Goal: Information Seeking & Learning: Learn about a topic

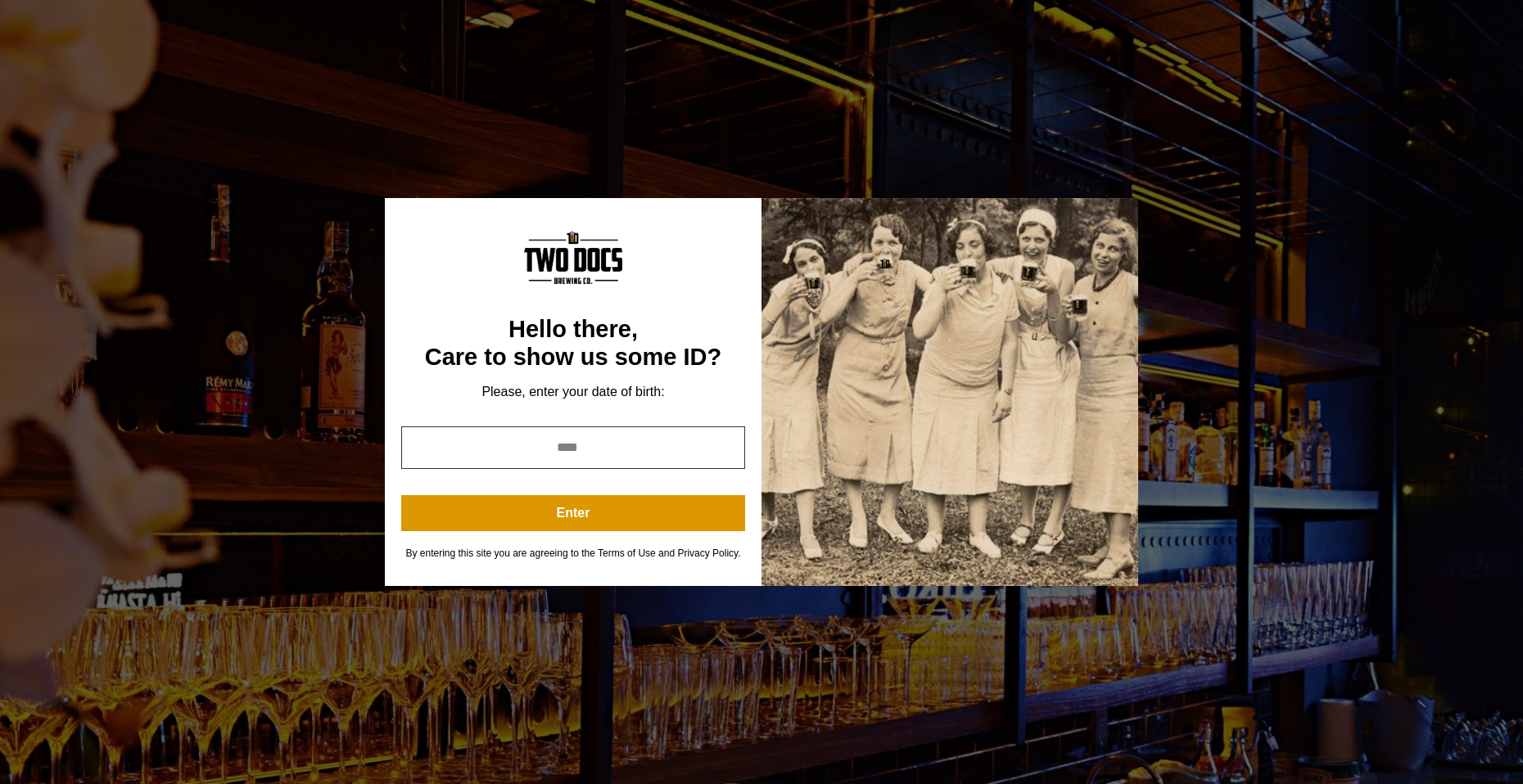
click at [590, 452] on input "year" at bounding box center [573, 448] width 344 height 43
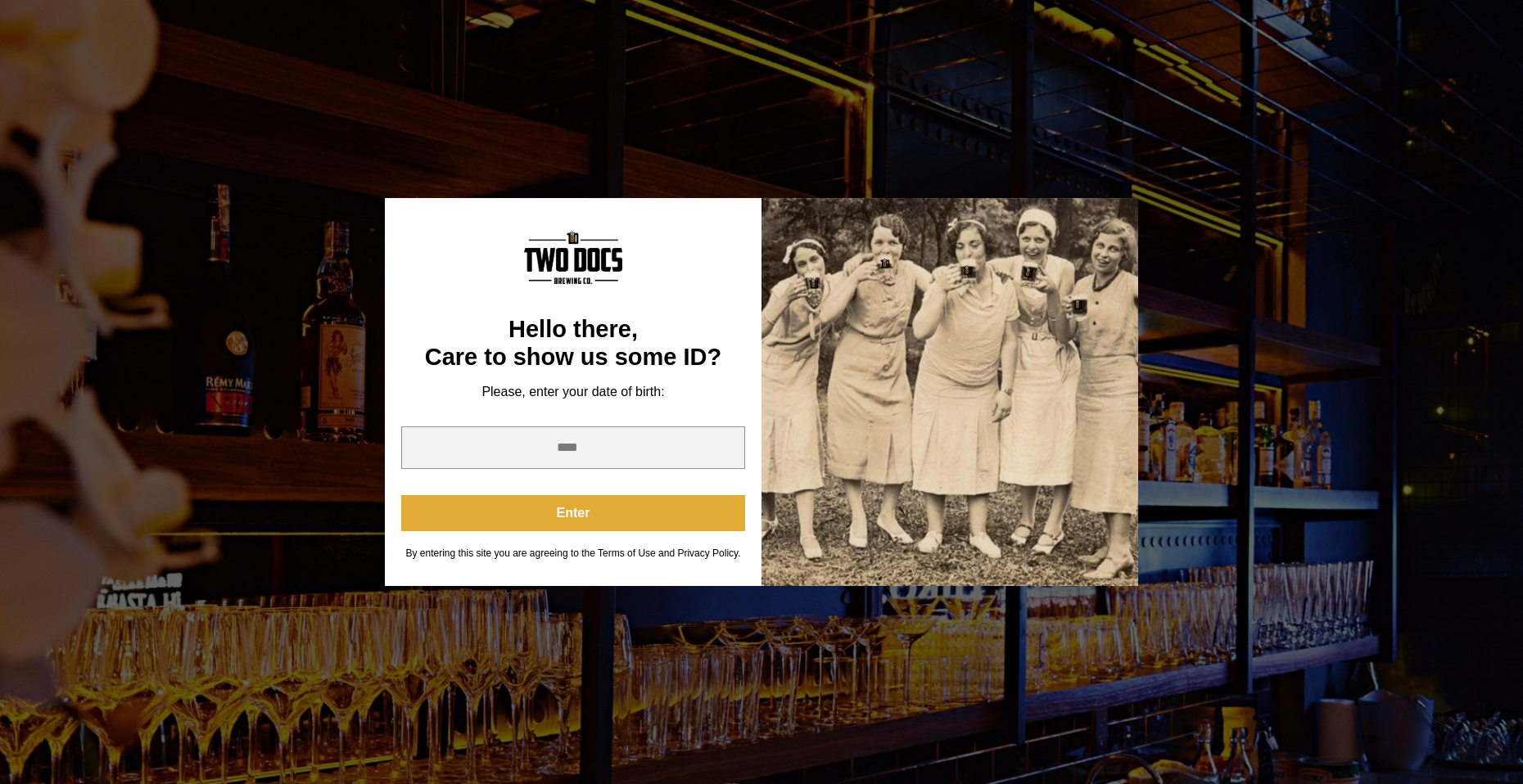
click at [653, 526] on button "Enter" at bounding box center [573, 513] width 344 height 36
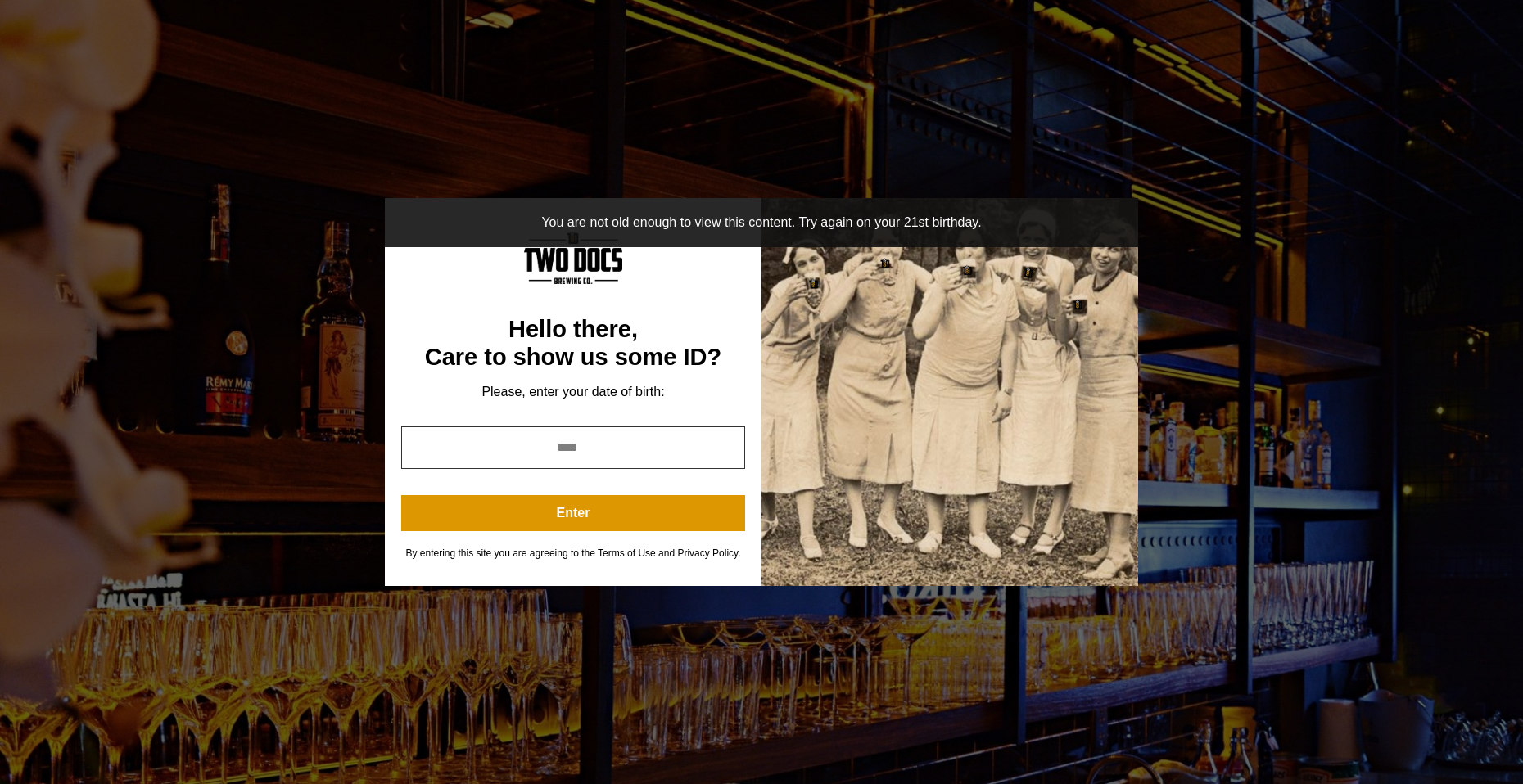
click at [636, 447] on input "****" at bounding box center [573, 448] width 344 height 43
click at [621, 449] on input "****" at bounding box center [573, 448] width 344 height 43
type input "*"
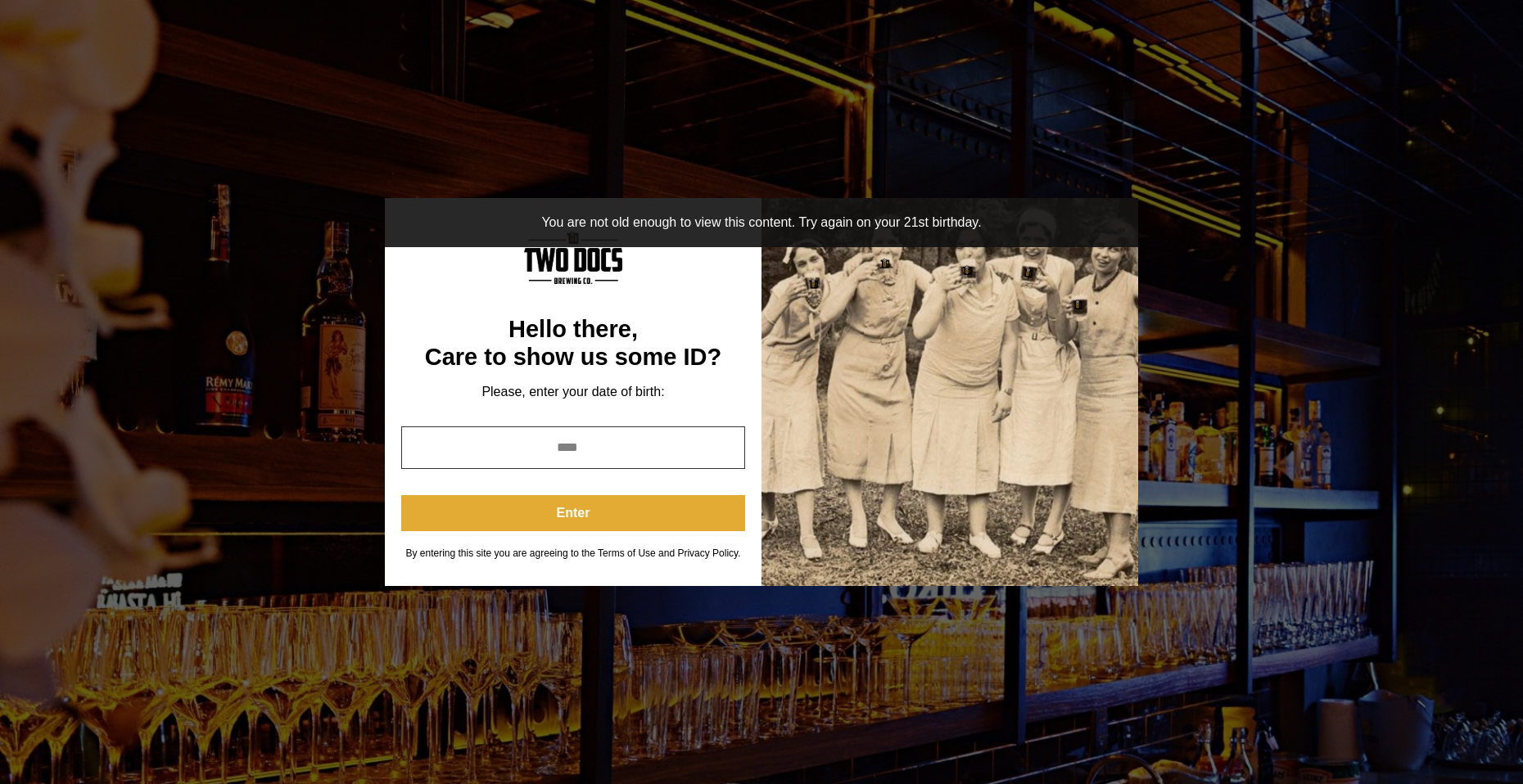
type input "****"
click at [582, 517] on button "Enter" at bounding box center [573, 513] width 344 height 36
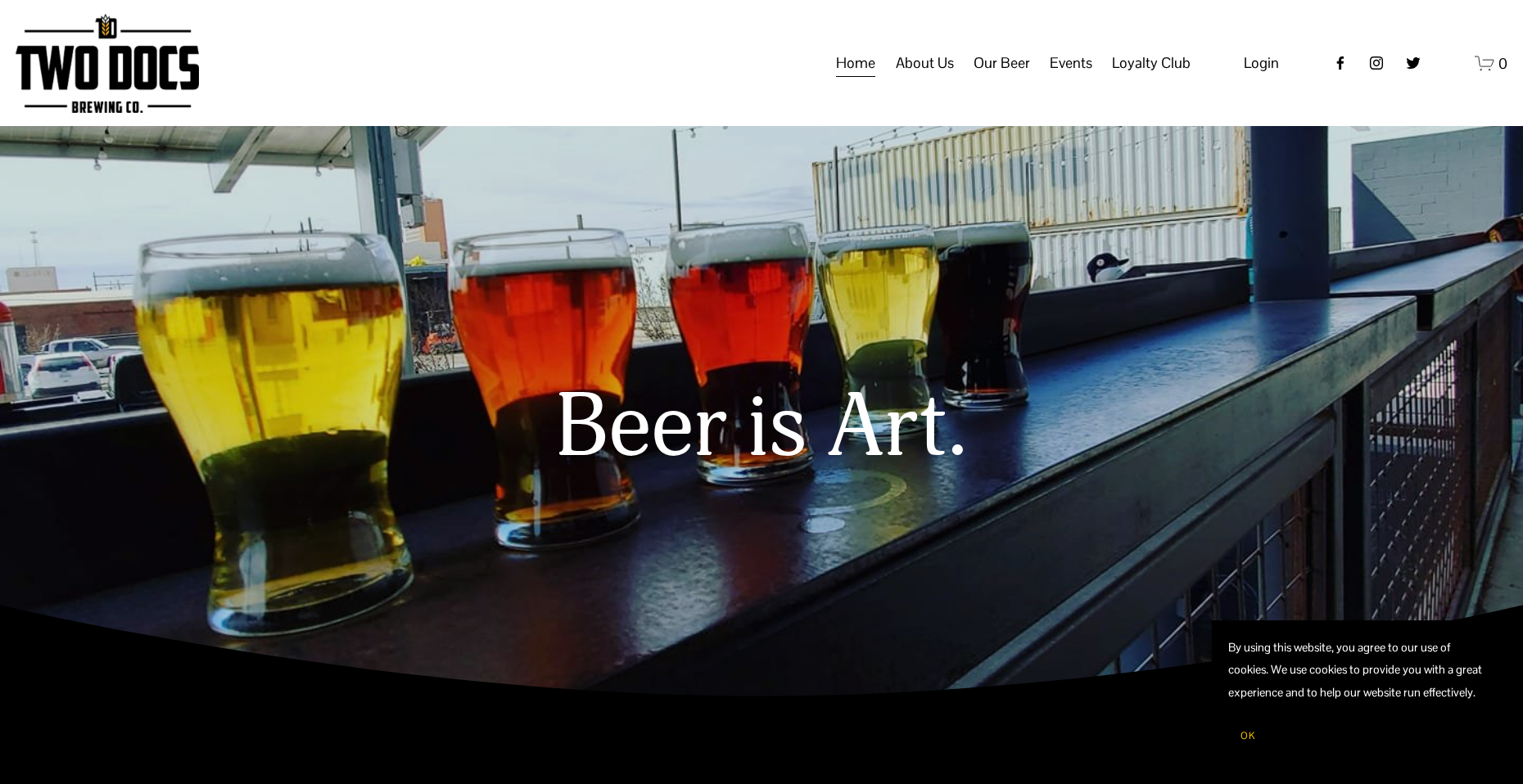
click at [0, 0] on span "Raiderland RED" at bounding box center [0, 0] width 0 height 0
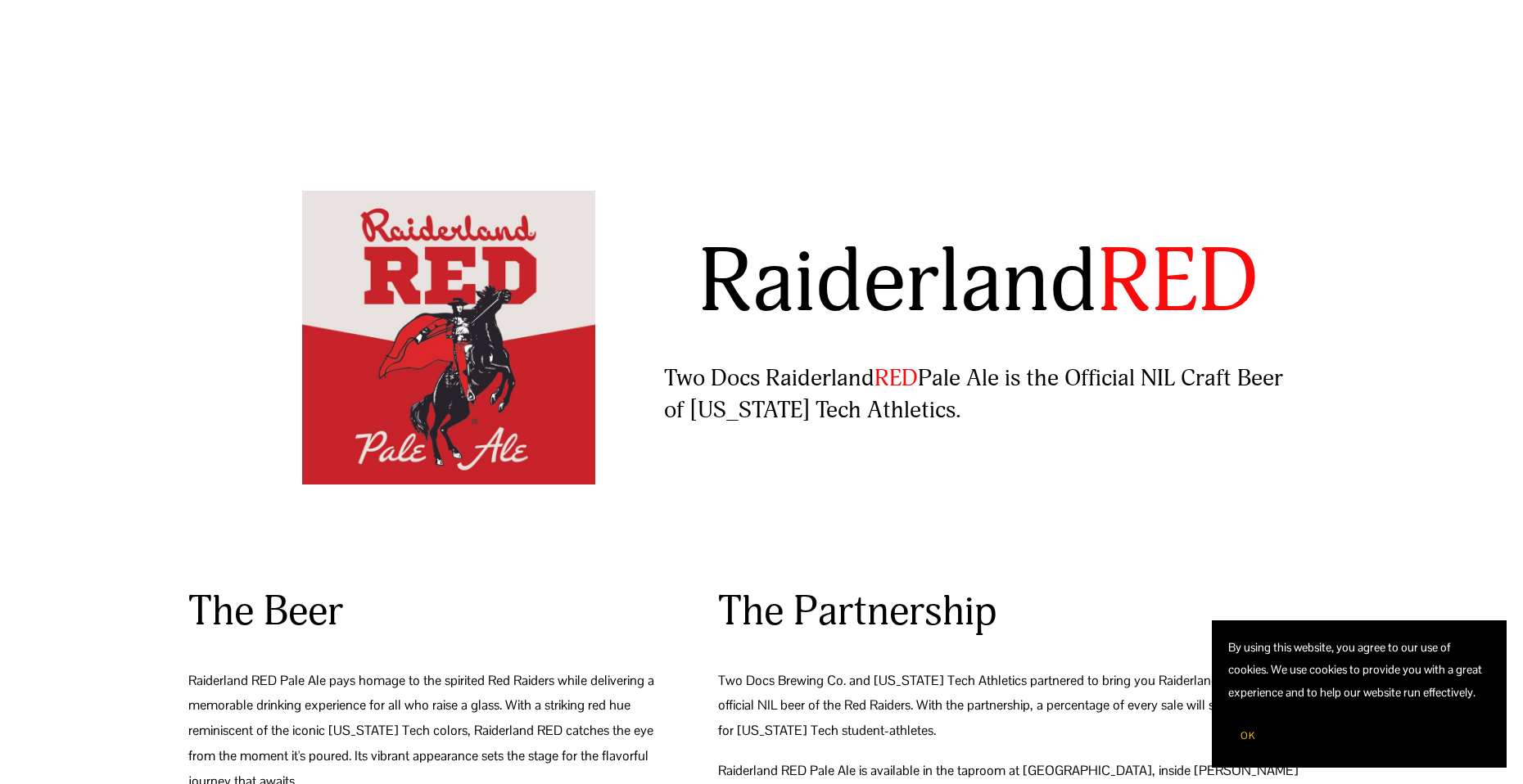
scroll to position [82, 0]
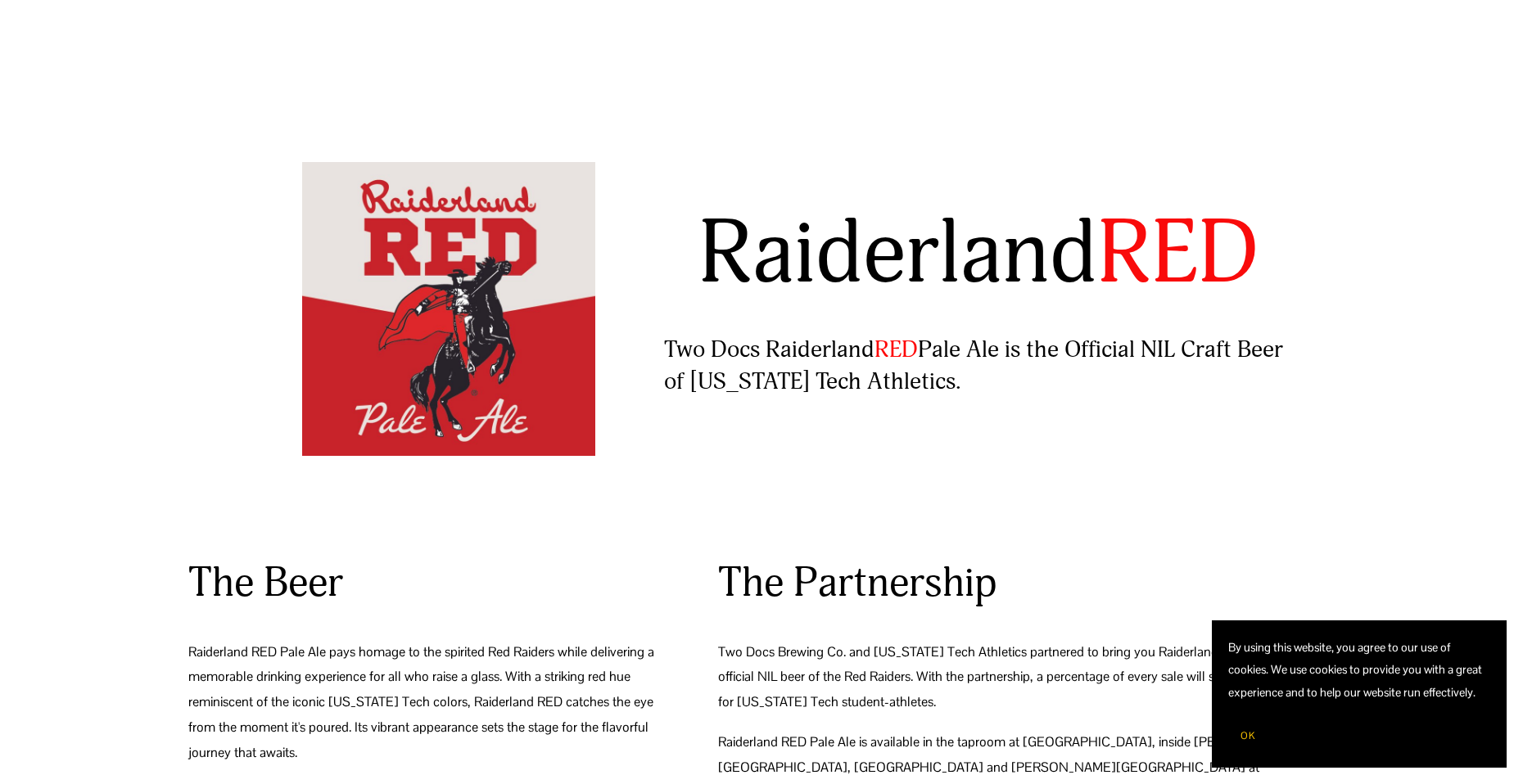
click at [1248, 738] on span "OK" at bounding box center [1248, 736] width 15 height 13
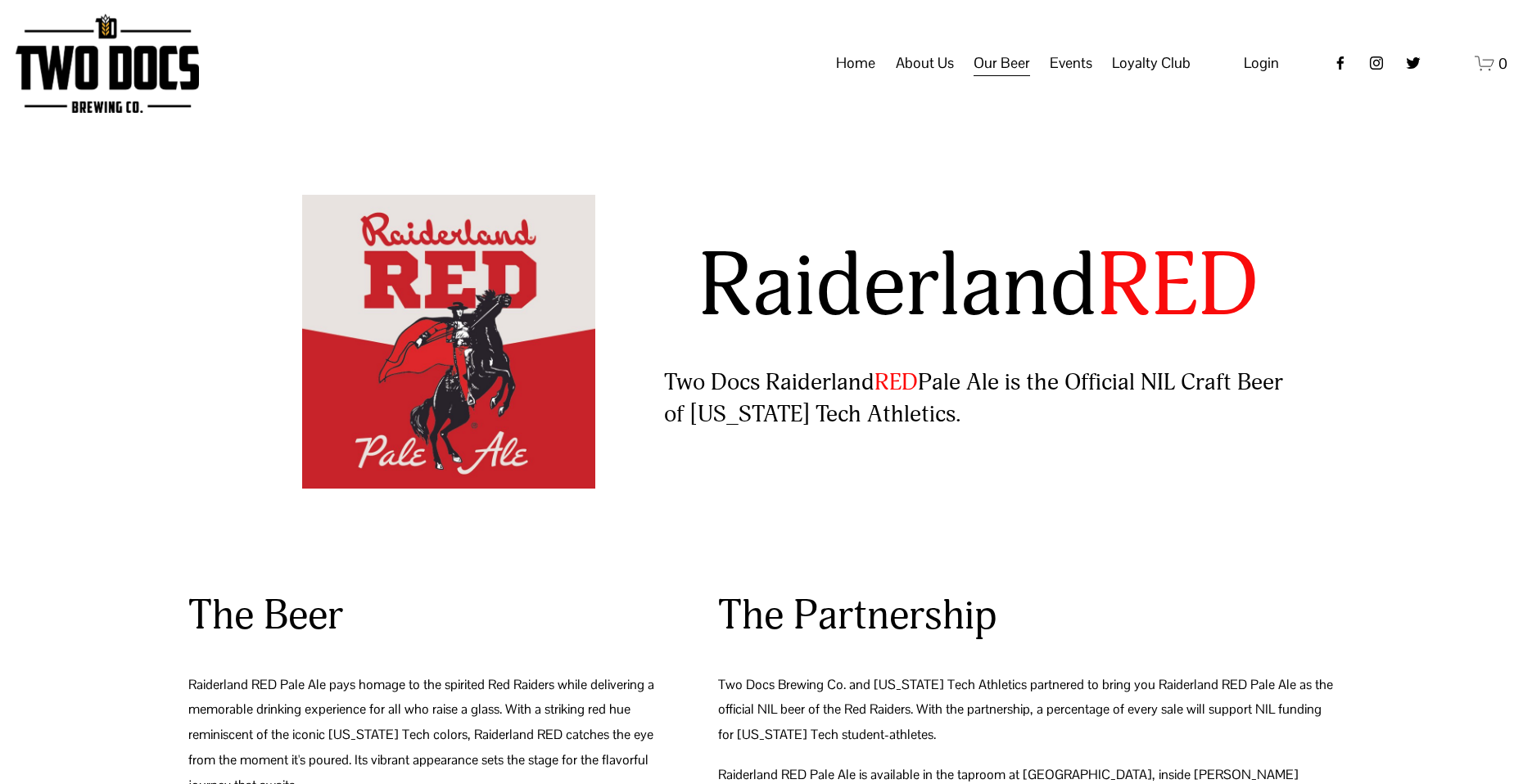
scroll to position [0, 0]
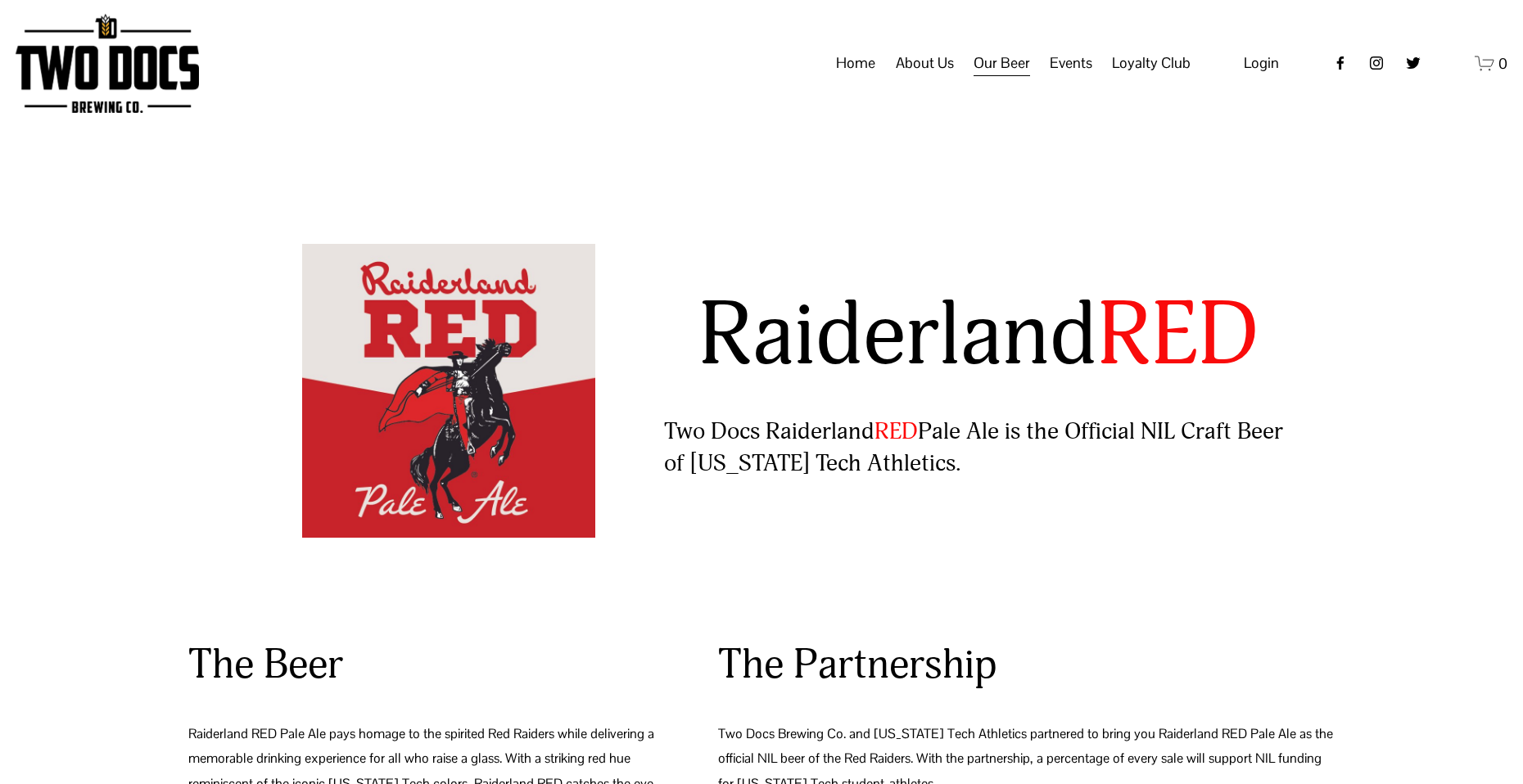
click at [0, 0] on span "Taproom Menu" at bounding box center [0, 0] width 0 height 0
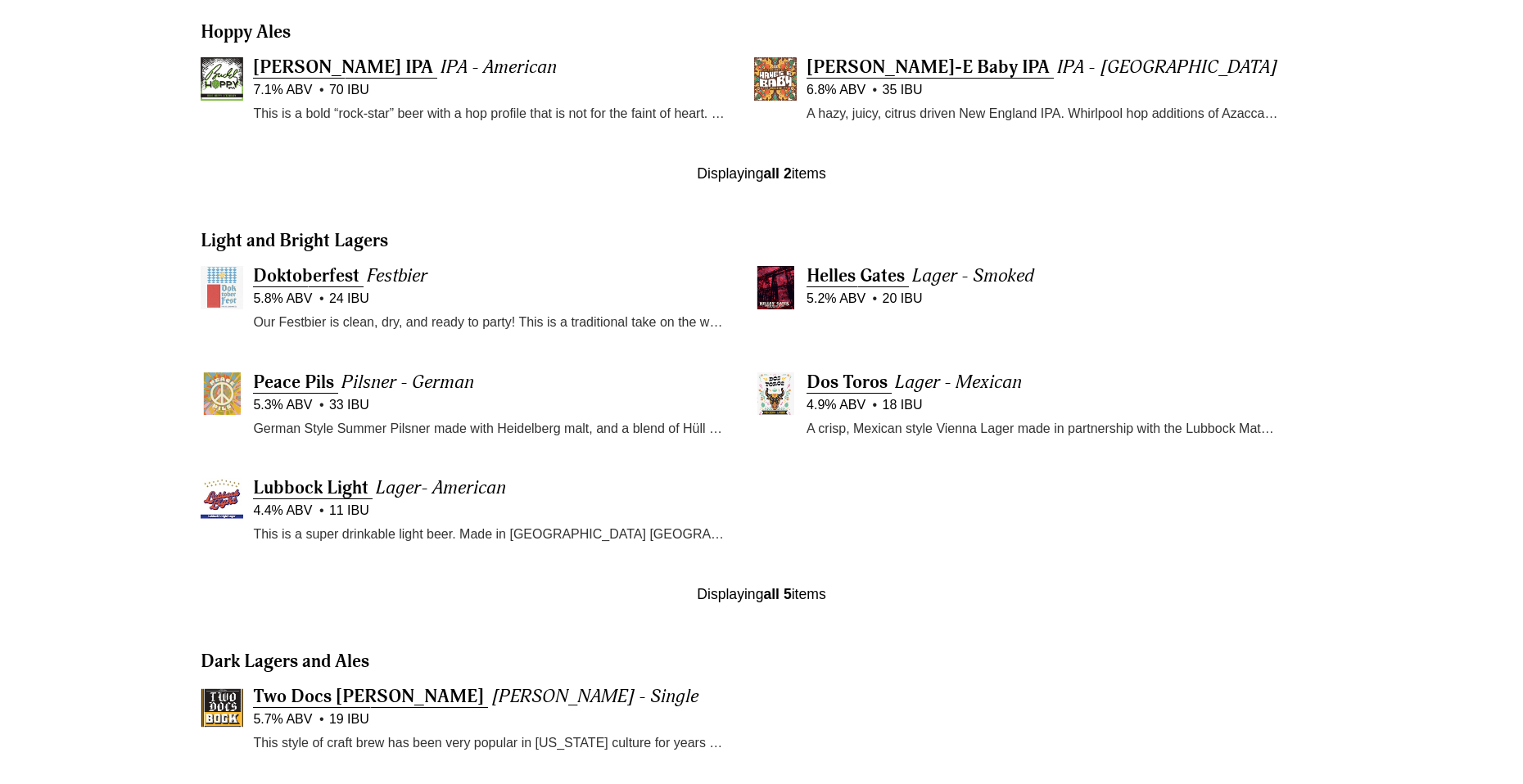
scroll to position [717, 0]
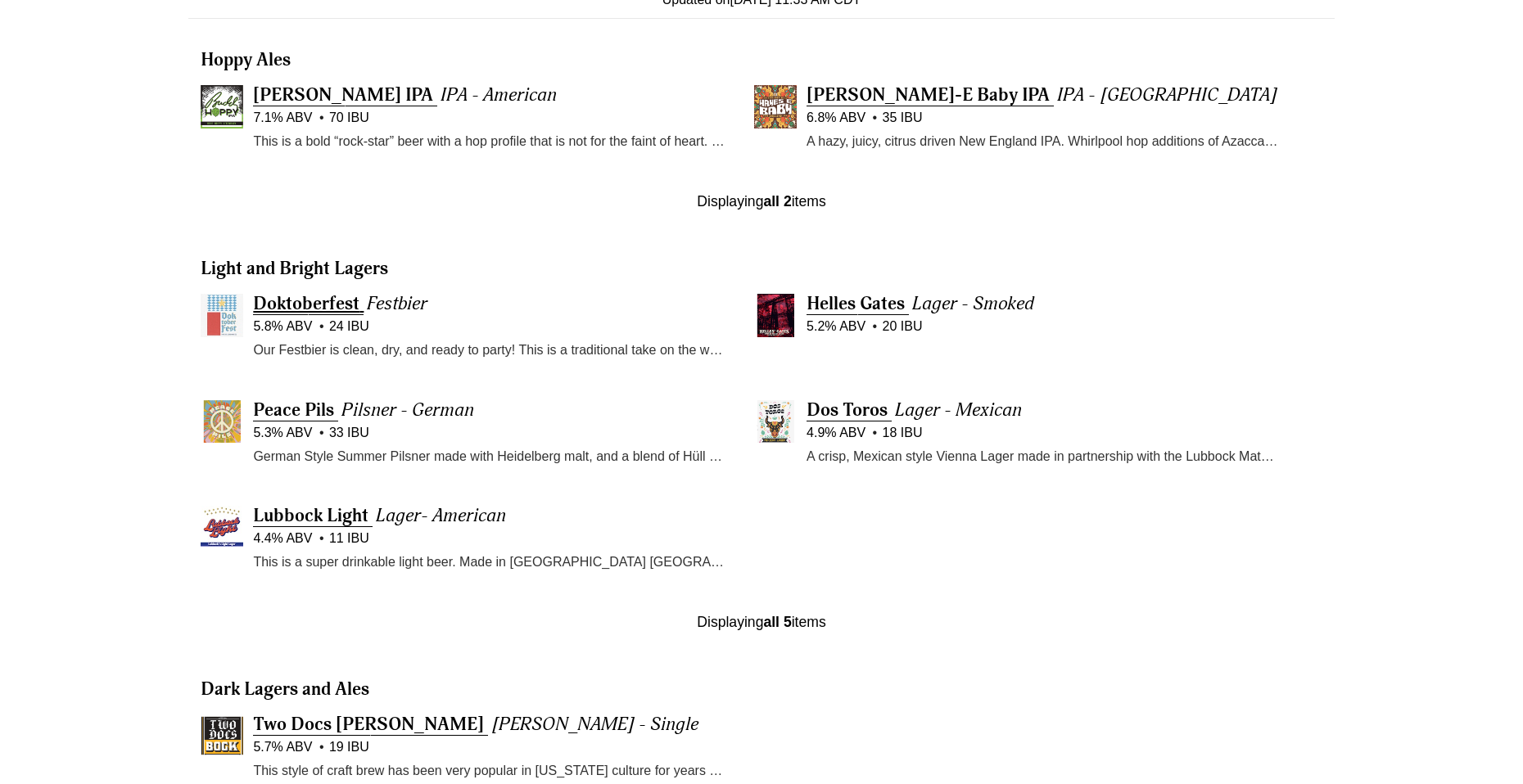
click at [334, 304] on span "Doktoberfest" at bounding box center [306, 304] width 106 height 23
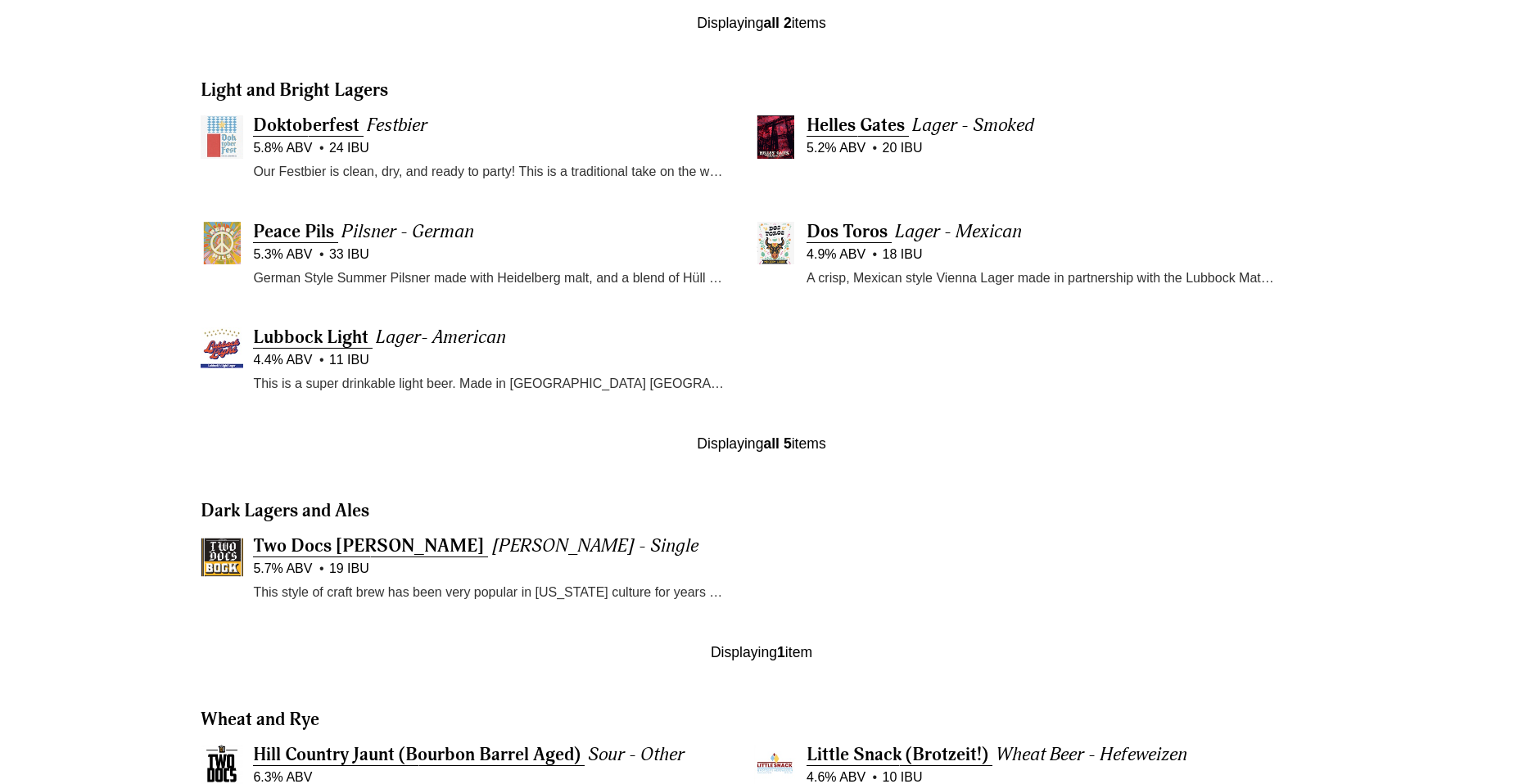
scroll to position [907, 0]
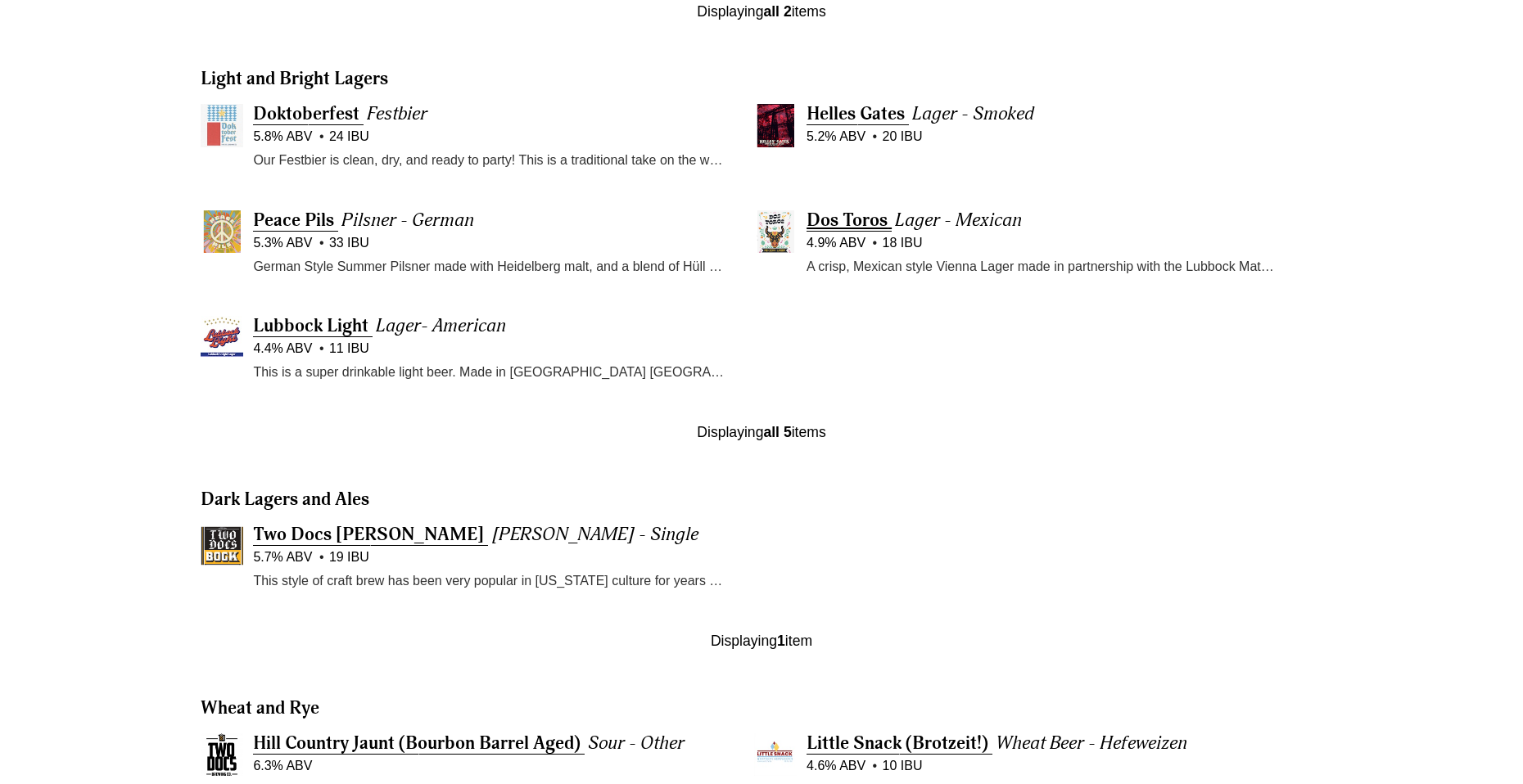
click at [846, 223] on span "Dos Toros" at bounding box center [846, 220] width 81 height 23
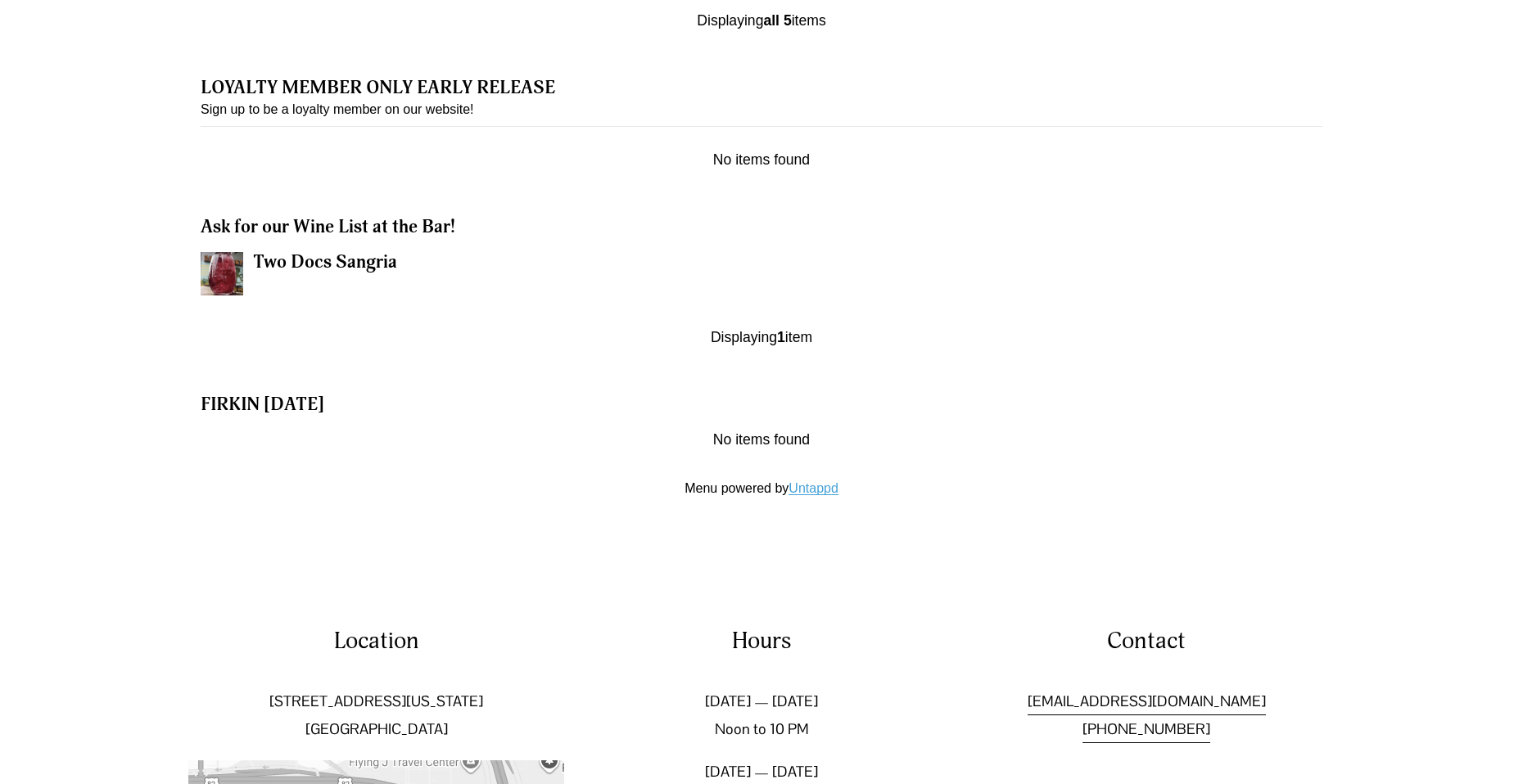
scroll to position [1952, 0]
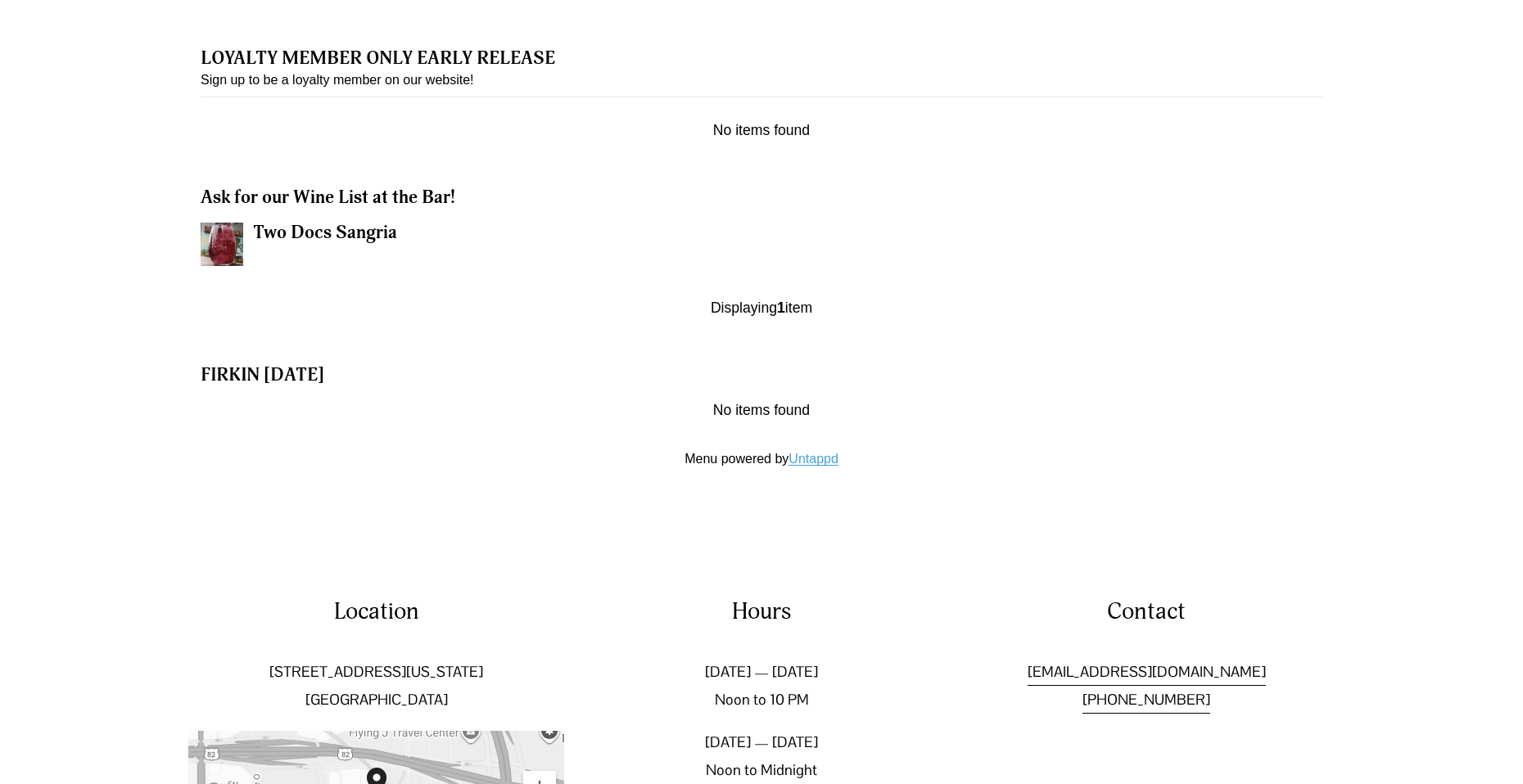
click at [294, 221] on span "Two Docs Sangria" at bounding box center [325, 233] width 145 height 23
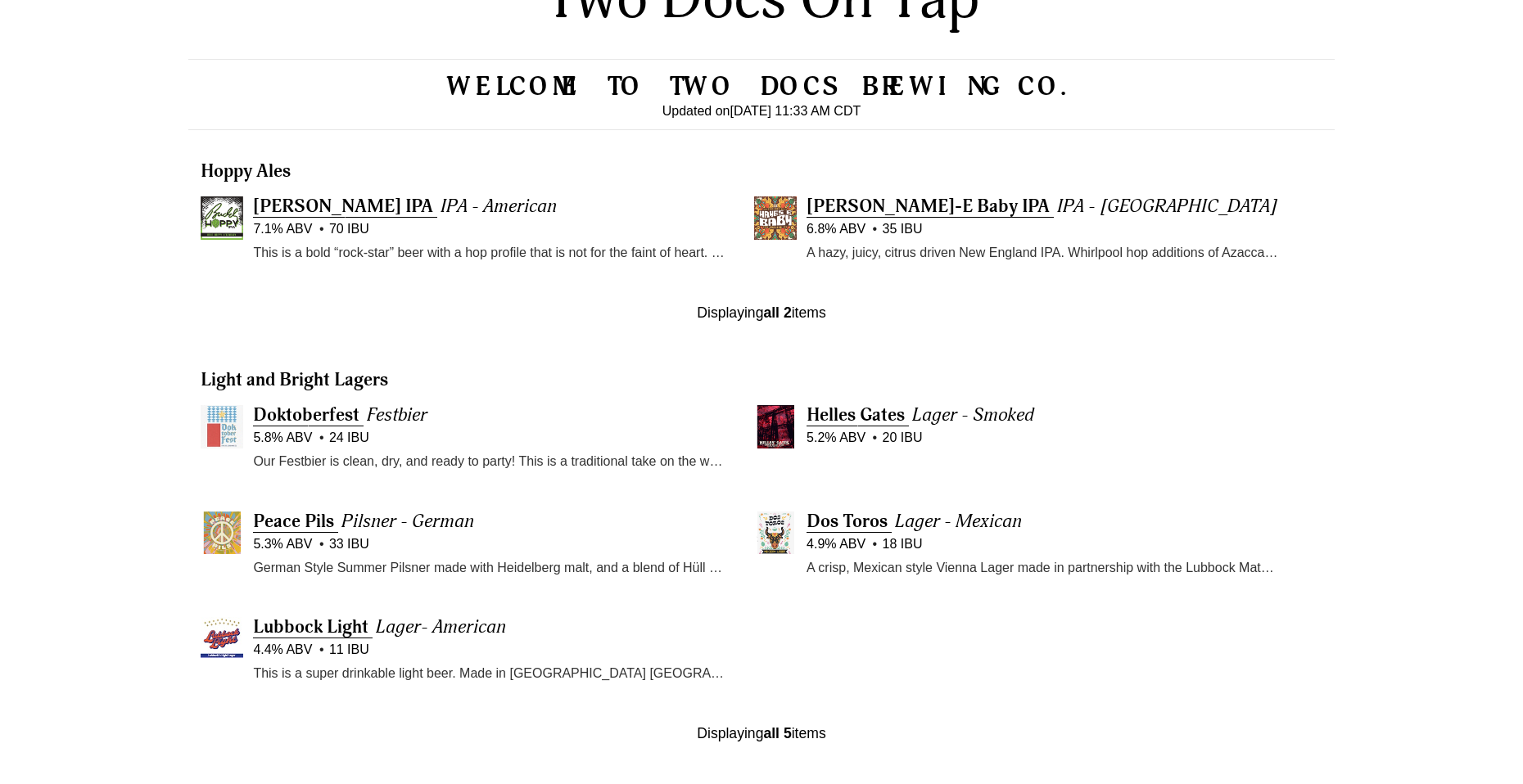
scroll to position [608, 0]
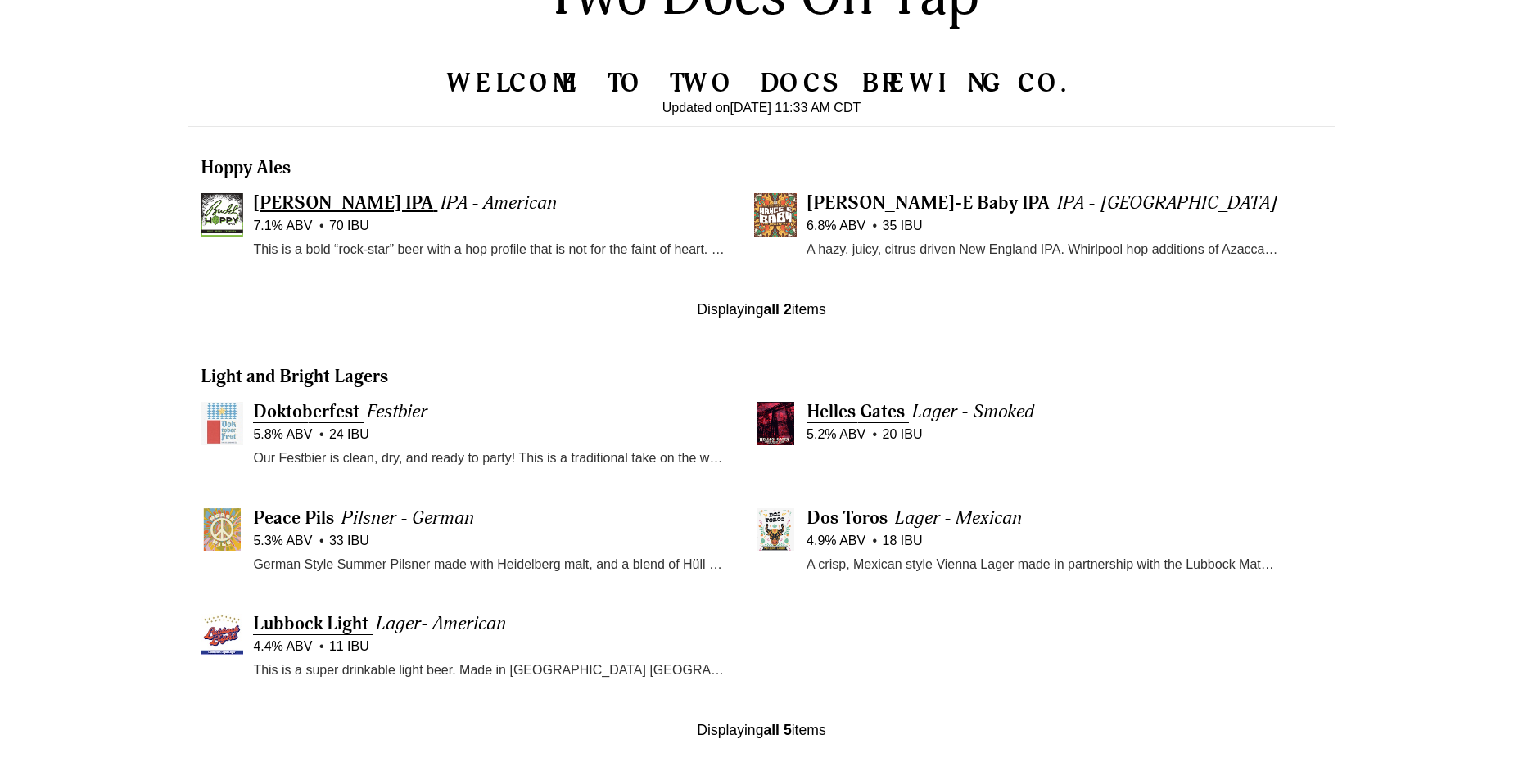
click at [353, 204] on span "[PERSON_NAME] IPA" at bounding box center [343, 203] width 181 height 23
